Goal: Navigation & Orientation: Understand site structure

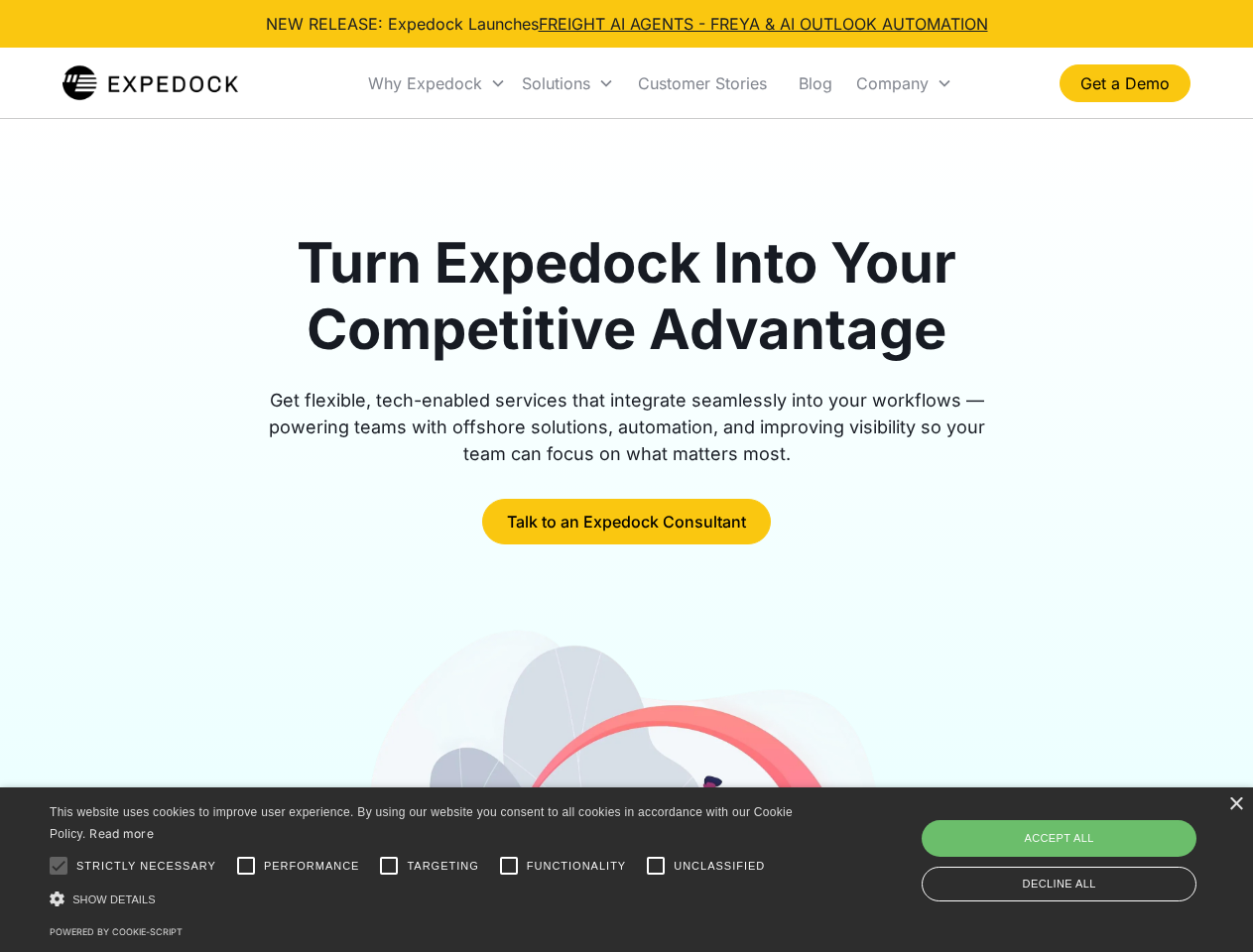
click at [437, 84] on div "Why Expedock" at bounding box center [425, 84] width 115 height 20
click at [568, 84] on div "Solutions" at bounding box center [556, 84] width 69 height 20
click at [904, 84] on div "Company" at bounding box center [892, 84] width 73 height 20
click at [59, 866] on div at bounding box center [59, 866] width 40 height 40
click at [246, 866] on input "Performance" at bounding box center [246, 866] width 40 height 40
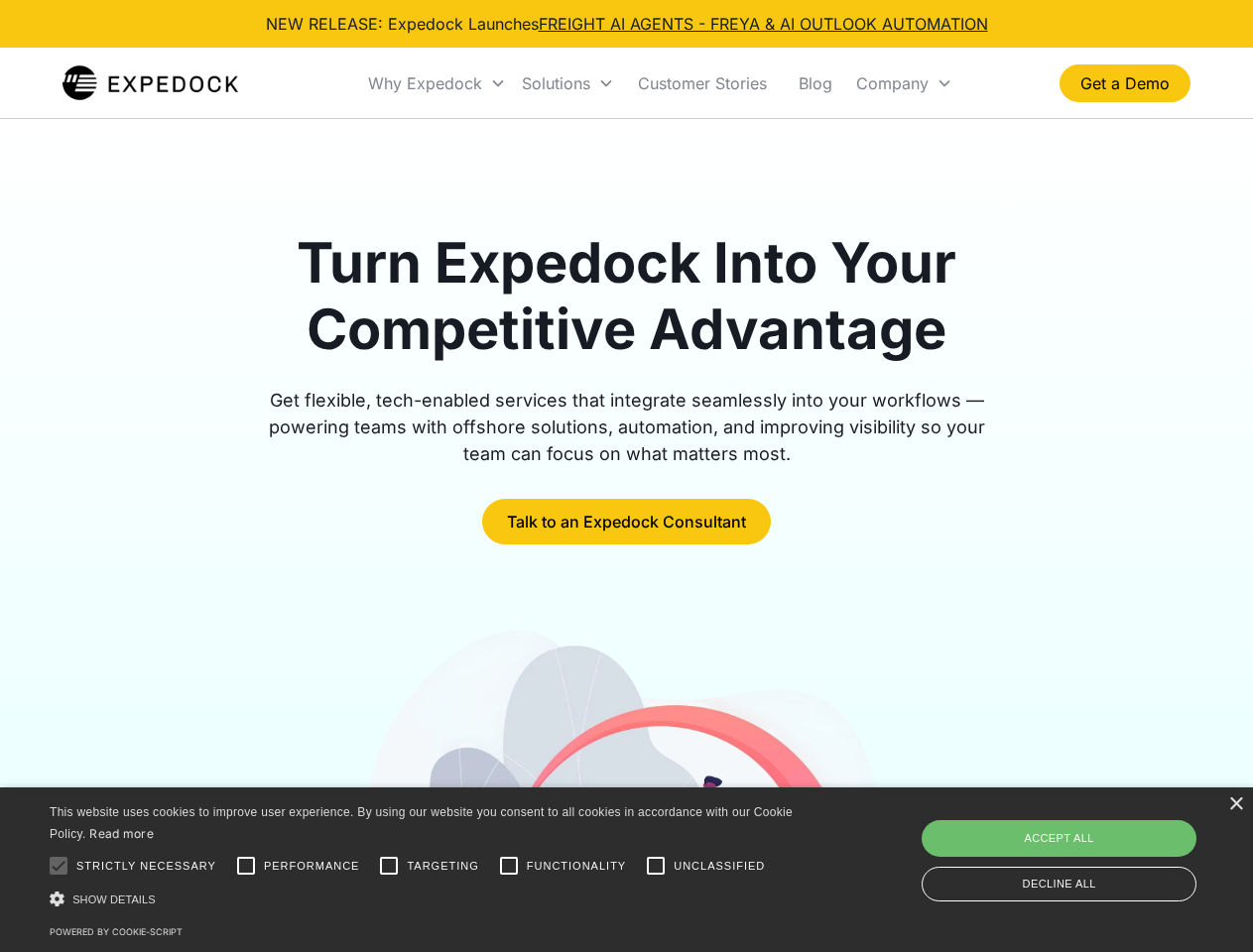
checkbox input "true"
click at [389, 866] on input "Targeting" at bounding box center [389, 866] width 40 height 40
checkbox input "true"
click at [509, 866] on input "Functionality" at bounding box center [509, 866] width 40 height 40
checkbox input "true"
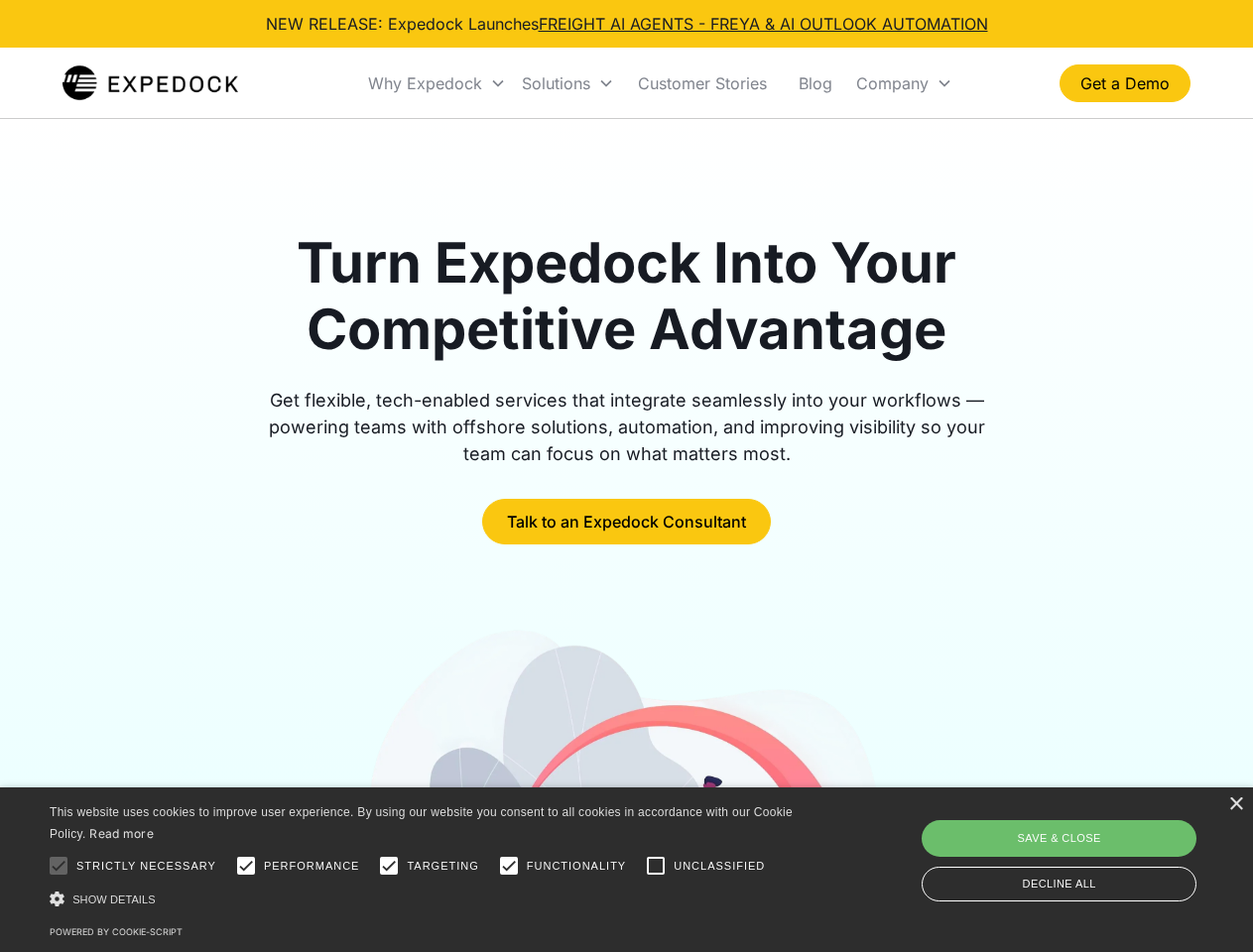
click at [655, 866] on input "Unclassified" at bounding box center [656, 866] width 40 height 40
checkbox input "true"
click at [424, 899] on div "Show details Hide details" at bounding box center [424, 899] width 750 height 21
